Goal: Check status: Check status

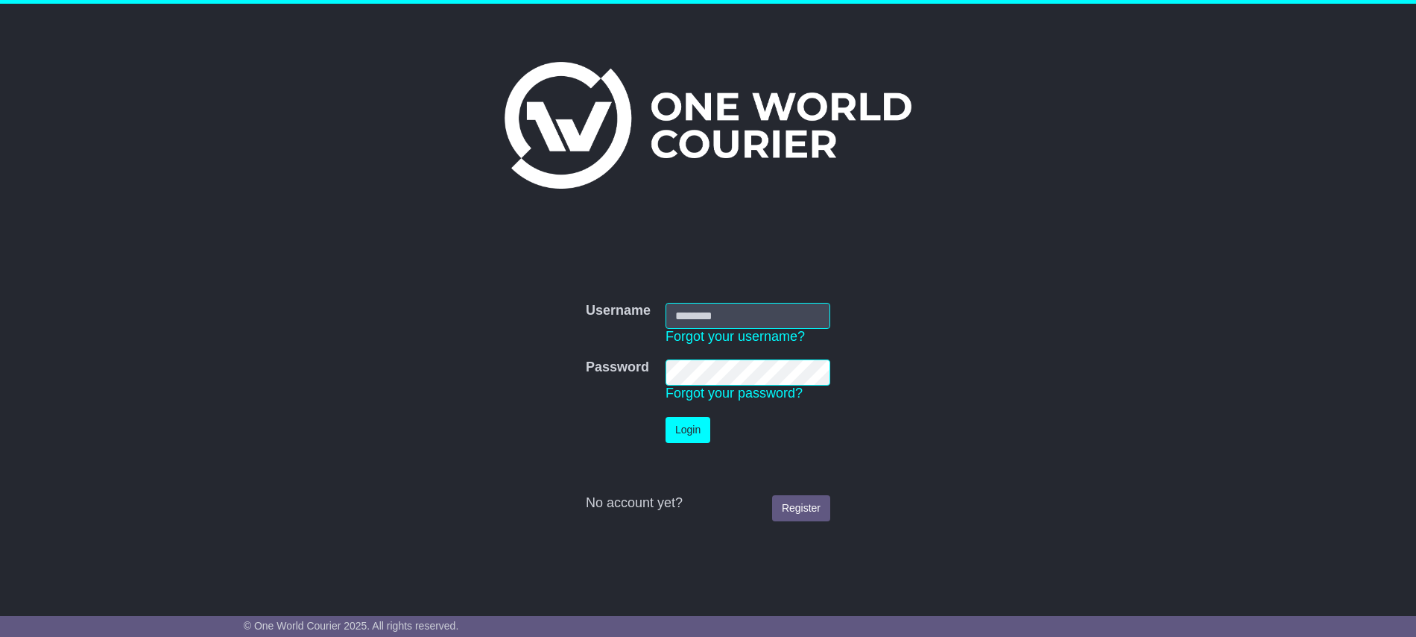
type input "**********"
click at [696, 426] on button "Login" at bounding box center [688, 430] width 45 height 26
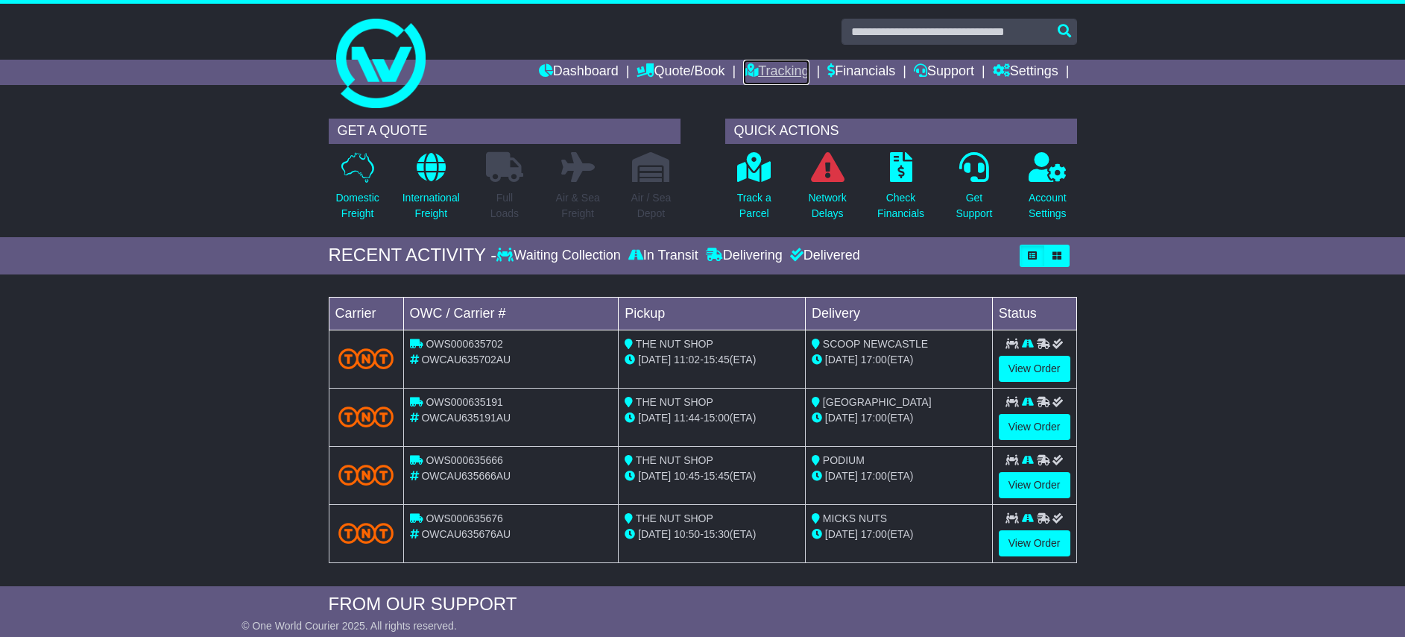
click at [773, 69] on link "Tracking" at bounding box center [776, 72] width 66 height 25
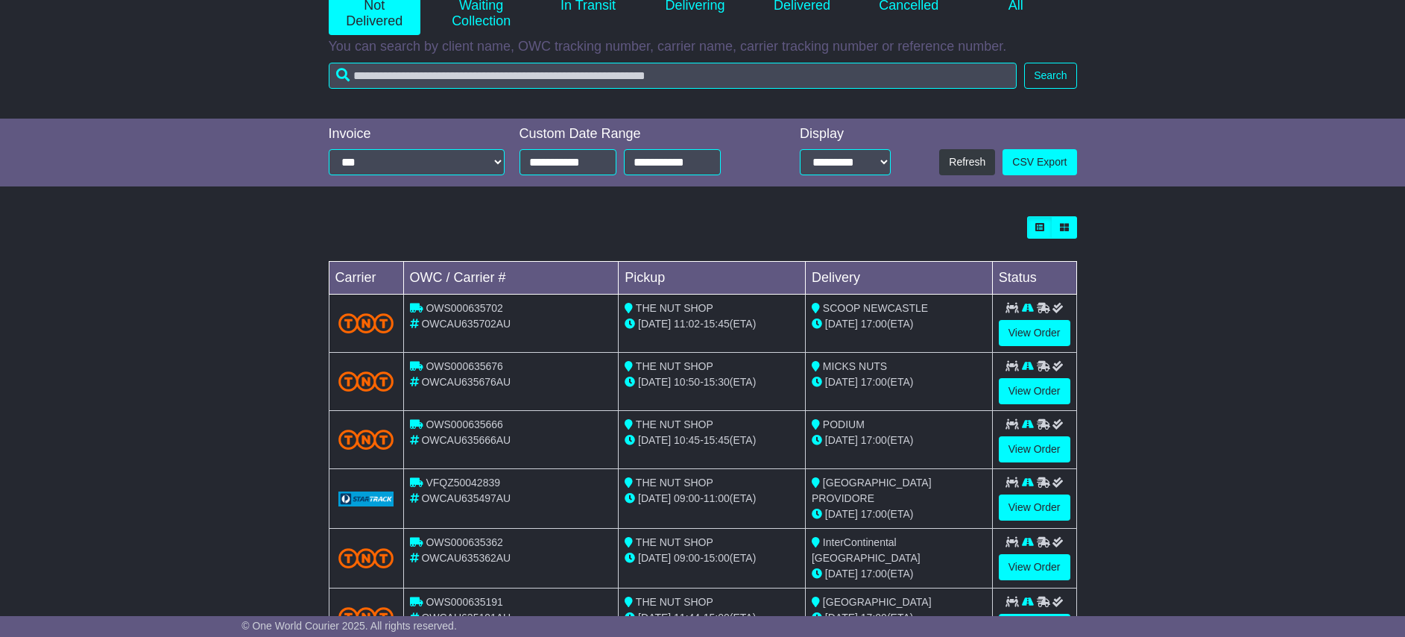
scroll to position [283, 0]
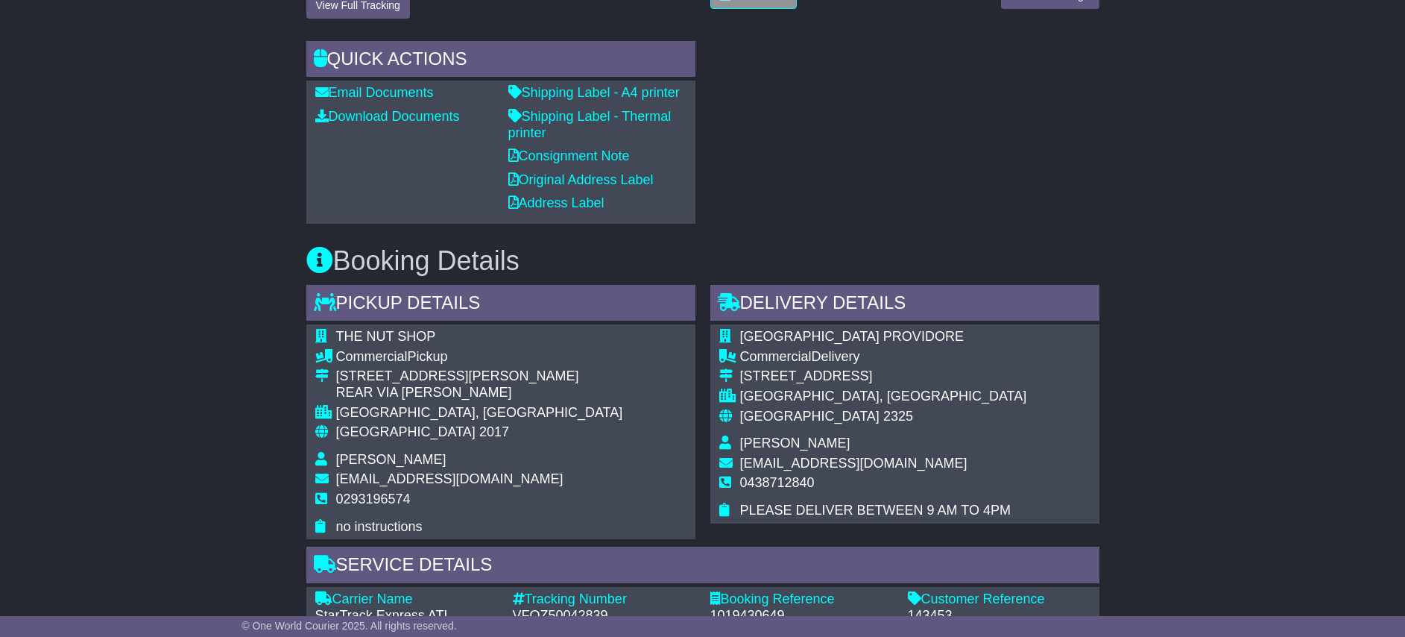
scroll to position [447, 0]
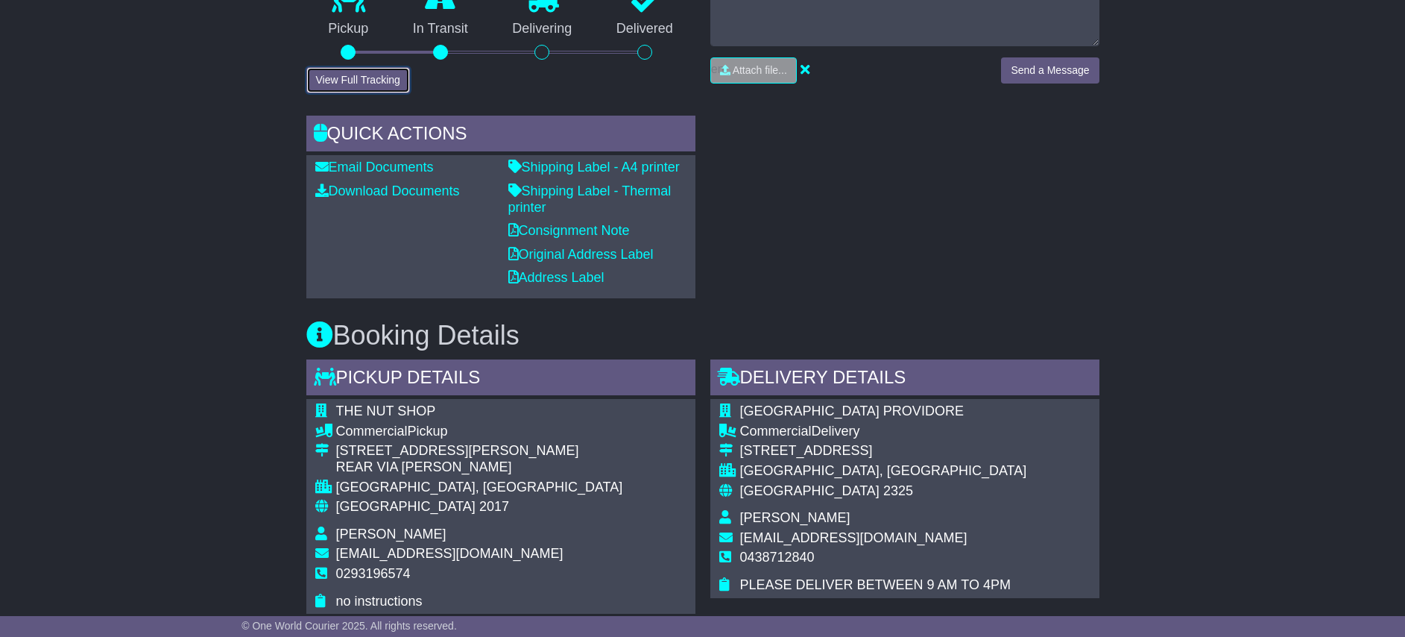
click at [402, 83] on button "View Full Tracking" at bounding box center [358, 80] width 104 height 26
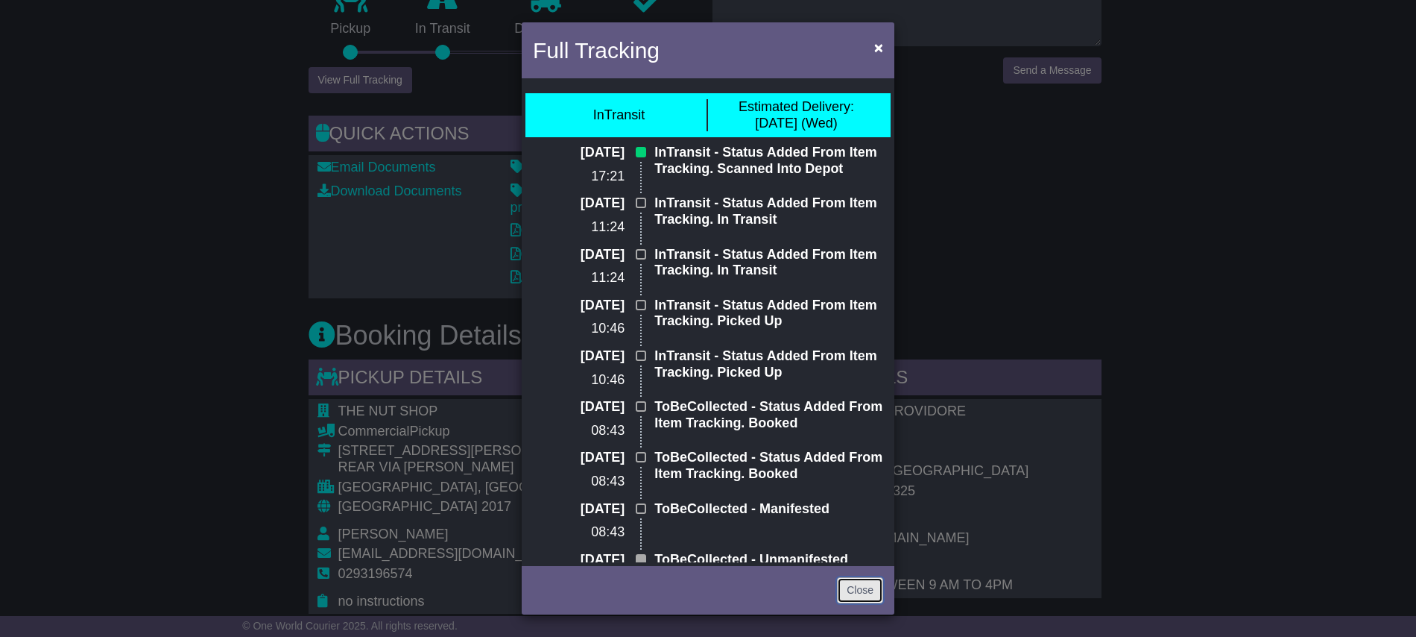
click at [866, 590] on link "Close" at bounding box center [860, 590] width 46 height 26
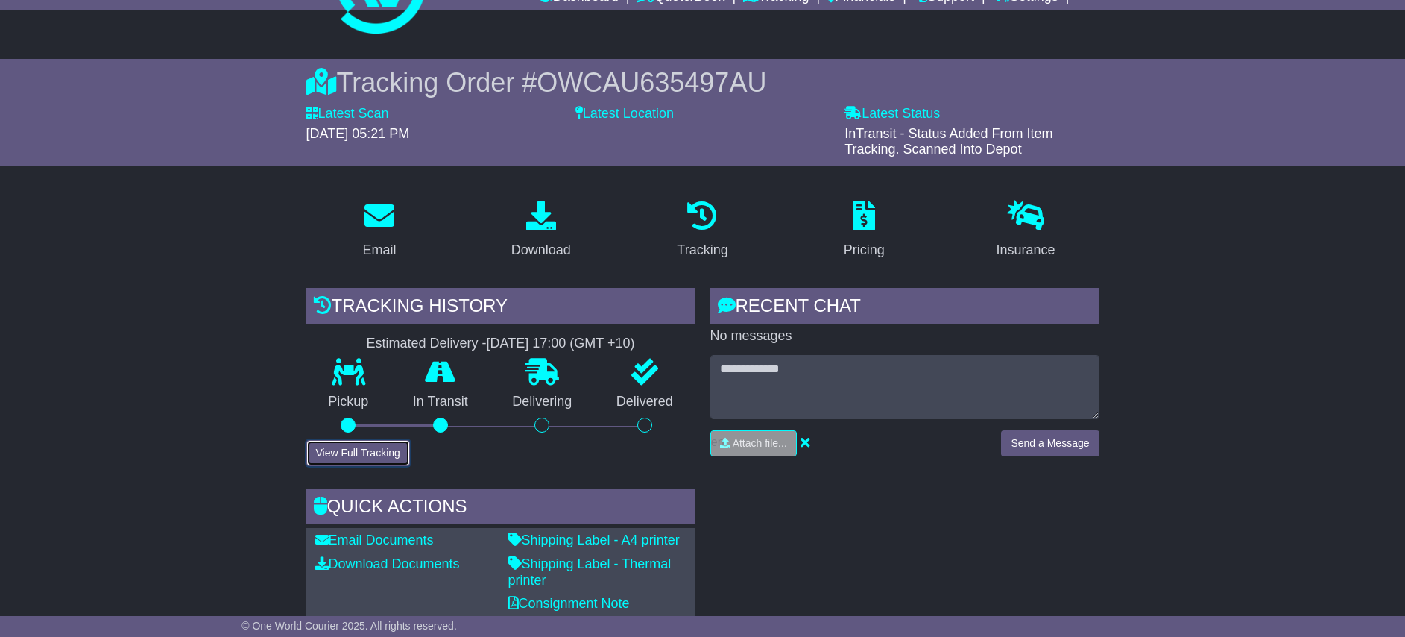
scroll to position [0, 0]
